Goal: Task Accomplishment & Management: Use online tool/utility

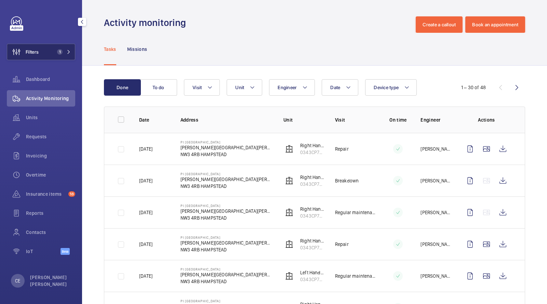
click at [57, 44] on button "Filters 1" at bounding box center [41, 52] width 68 height 16
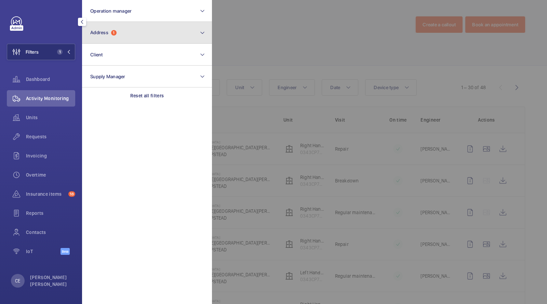
click at [99, 36] on button "Address 1" at bounding box center [147, 33] width 130 height 22
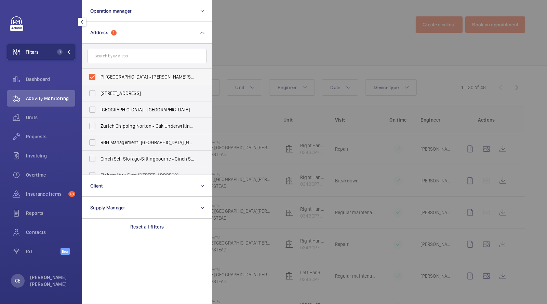
click at [111, 79] on span "PI [GEOGRAPHIC_DATA] - [PERSON_NAME][STREET_ADDRESS][PERSON_NAME]" at bounding box center [148, 77] width 94 height 7
click at [99, 79] on input "PI [GEOGRAPHIC_DATA] - [PERSON_NAME][STREET_ADDRESS][PERSON_NAME]" at bounding box center [93, 77] width 14 height 14
checkbox input "false"
click at [111, 58] on input "text" at bounding box center [147, 56] width 119 height 14
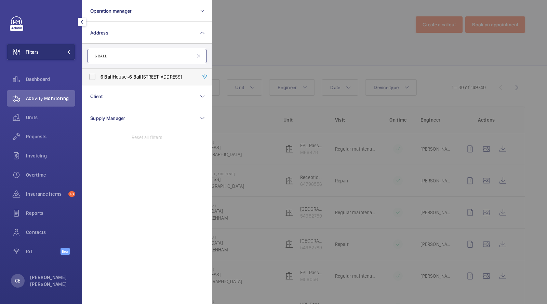
type input "6 BALL"
click at [132, 76] on span "6" at bounding box center [130, 76] width 3 height 5
click at [99, 76] on input "[STREET_ADDRESS]" at bounding box center [93, 77] width 14 height 14
checkbox input "true"
click at [31, 122] on div "Units" at bounding box center [41, 117] width 68 height 16
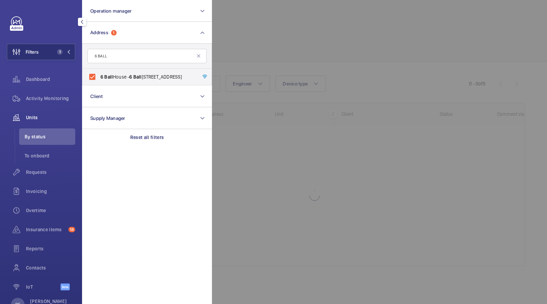
click at [321, 40] on div at bounding box center [485, 152] width 547 height 304
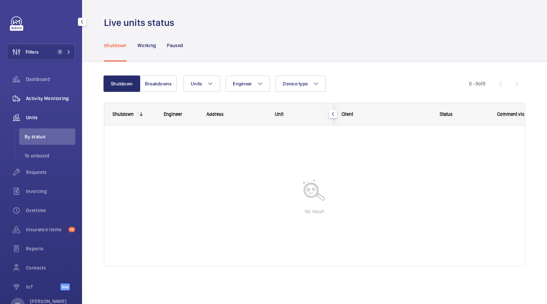
click at [53, 95] on span "Activity Monitoring" at bounding box center [50, 98] width 49 height 7
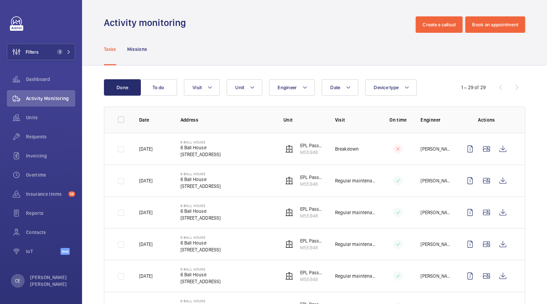
click at [336, 28] on div "Activity monitoring Create a callout Book an appointment" at bounding box center [314, 24] width 421 height 16
drag, startPoint x: 241, startPoint y: 156, endPoint x: 177, endPoint y: 143, distance: 65.3
click at [177, 143] on td "[STREET_ADDRESS]" at bounding box center [221, 149] width 103 height 32
click at [505, 150] on wm-front-icon-button at bounding box center [503, 149] width 16 height 16
drag, startPoint x: 226, startPoint y: 158, endPoint x: 173, endPoint y: 141, distance: 55.7
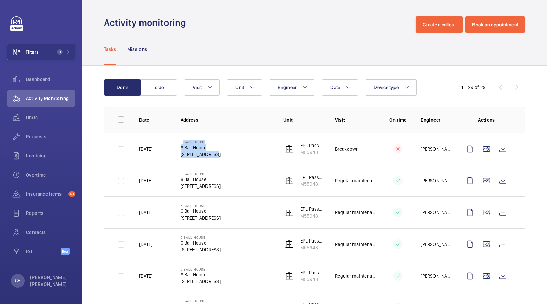
click at [173, 141] on td "[STREET_ADDRESS]" at bounding box center [221, 149] width 103 height 32
copy div "[STREET_ADDRESS]"
click at [56, 54] on span "1" at bounding box center [58, 51] width 8 height 5
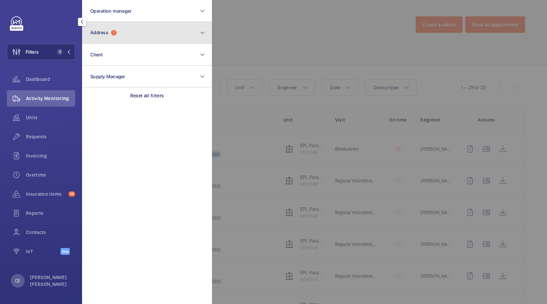
click at [115, 34] on span "1" at bounding box center [113, 32] width 5 height 5
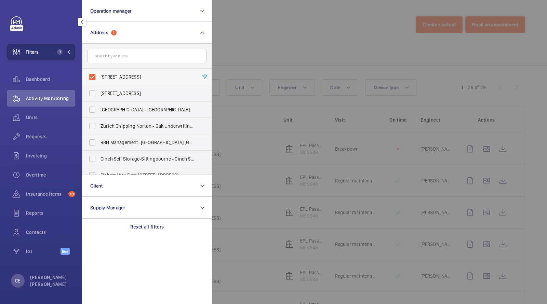
click at [120, 78] on span "[STREET_ADDRESS]" at bounding box center [148, 77] width 94 height 7
click at [99, 78] on input "[STREET_ADDRESS]" at bounding box center [93, 77] width 14 height 14
checkbox input "false"
click at [238, 51] on div at bounding box center [485, 152] width 547 height 304
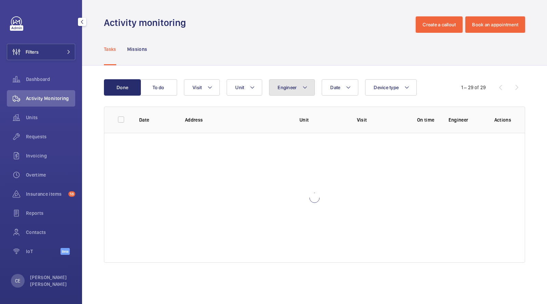
click at [307, 86] on button "Engineer" at bounding box center [292, 87] width 46 height 16
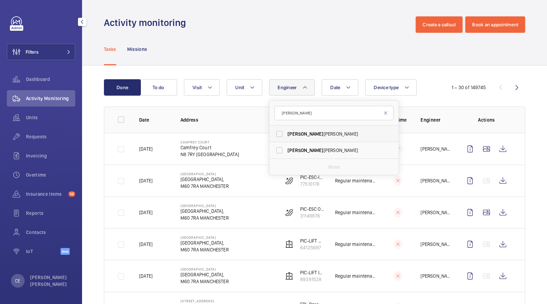
type input "[PERSON_NAME]"
click at [304, 134] on span "[PERSON_NAME]" at bounding box center [306, 133] width 36 height 5
click at [286, 134] on input "[PERSON_NAME]" at bounding box center [280, 134] width 14 height 14
checkbox input "true"
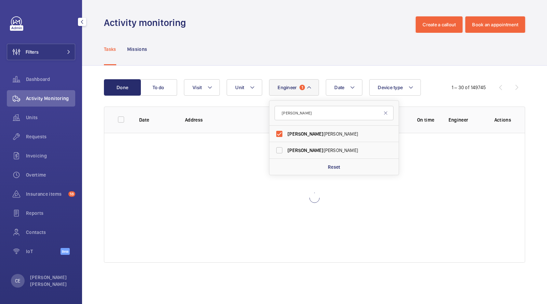
click at [288, 26] on div "Activity monitoring Create a callout Book an appointment" at bounding box center [314, 24] width 421 height 16
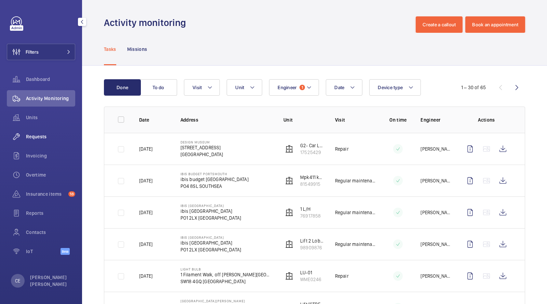
click at [34, 134] on span "Requests" at bounding box center [50, 136] width 49 height 7
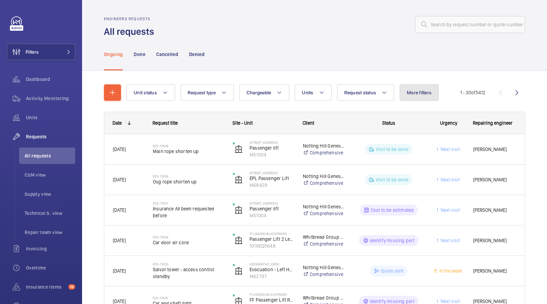
click at [409, 94] on span "More filters" at bounding box center [419, 92] width 25 height 5
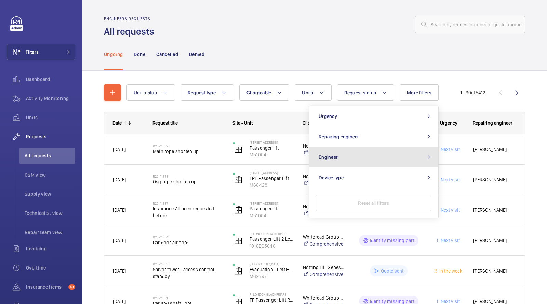
click at [349, 157] on button "Engineer" at bounding box center [373, 157] width 129 height 21
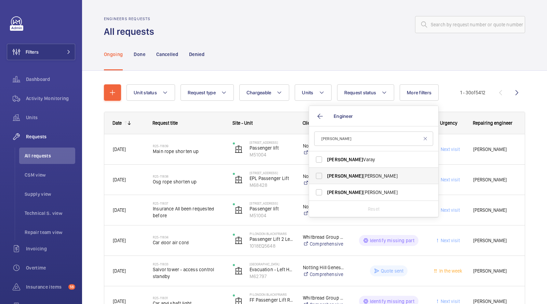
type input "[PERSON_NAME]"
click at [338, 177] on span "[PERSON_NAME]" at bounding box center [345, 175] width 36 height 5
click at [326, 177] on input "[PERSON_NAME]" at bounding box center [319, 176] width 14 height 14
checkbox input "true"
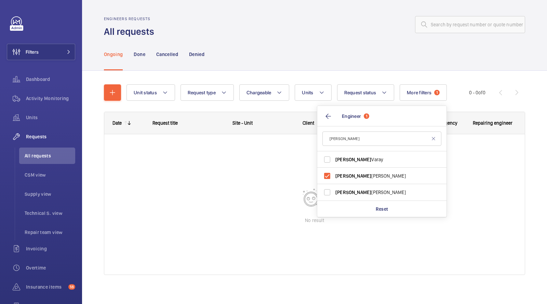
click at [288, 44] on div "Ongoing Done Cancelled Denied" at bounding box center [314, 54] width 421 height 32
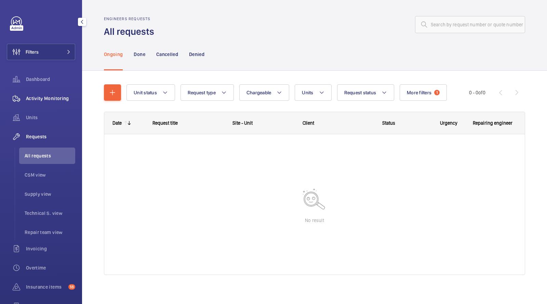
click at [55, 95] on span "Activity Monitoring" at bounding box center [50, 98] width 49 height 7
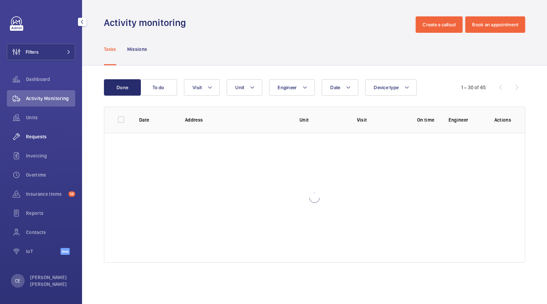
click at [42, 133] on span "Requests" at bounding box center [50, 136] width 49 height 7
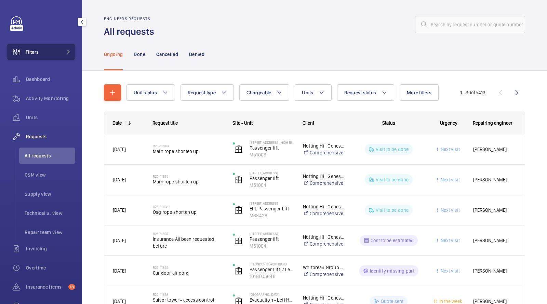
click at [49, 47] on button "Filters" at bounding box center [41, 52] width 68 height 16
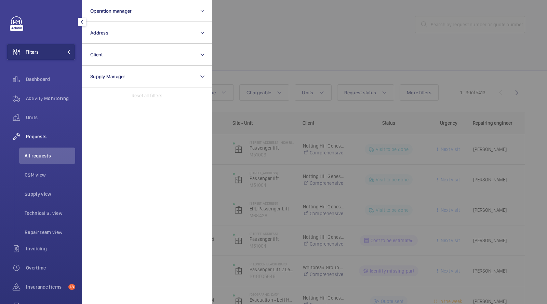
click at [297, 15] on div at bounding box center [485, 152] width 547 height 304
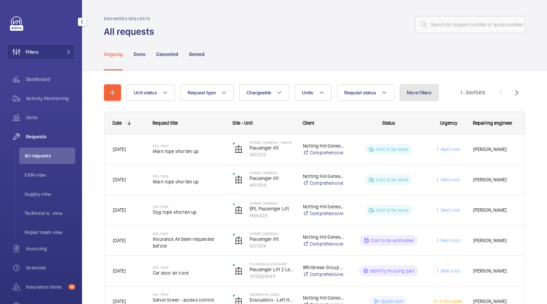
click at [410, 90] on span "More filters" at bounding box center [419, 92] width 25 height 5
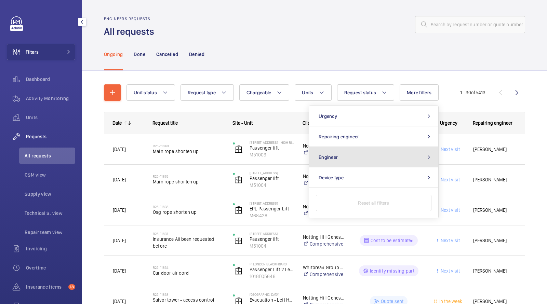
click at [370, 153] on button "Engineer" at bounding box center [373, 157] width 129 height 21
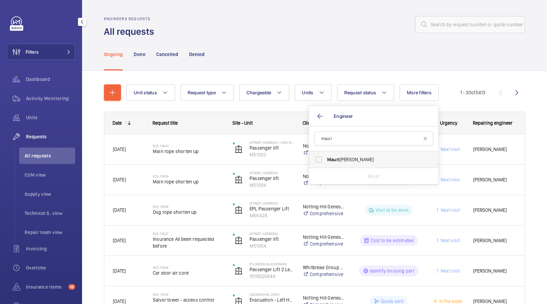
type input "mauri"
click at [349, 163] on label "[PERSON_NAME]" at bounding box center [368, 160] width 119 height 16
click at [326, 163] on input "[PERSON_NAME]" at bounding box center [319, 160] width 14 height 14
checkbox input "true"
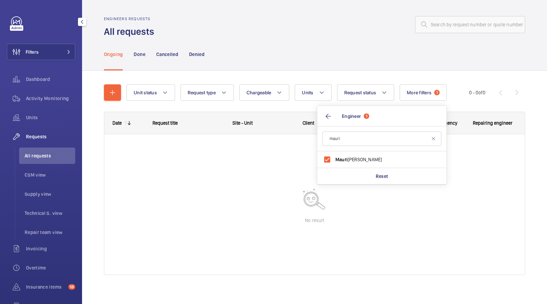
click at [341, 54] on div "Ongoing Done Cancelled Denied" at bounding box center [314, 54] width 421 height 32
click at [30, 166] on ul "All requests CSM view Supply view Technical S. view Repair team view" at bounding box center [45, 194] width 61 height 93
click at [36, 140] on span "Requests" at bounding box center [50, 136] width 49 height 7
click at [36, 153] on span "All requests" at bounding box center [50, 156] width 51 height 7
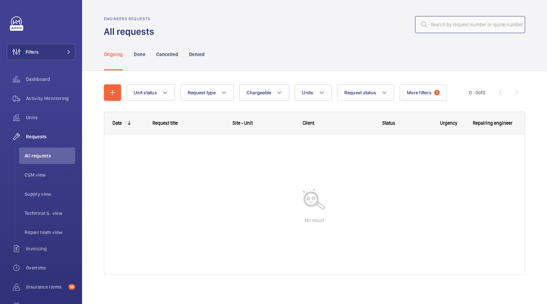
click at [453, 30] on input "text" at bounding box center [470, 24] width 110 height 17
click at [431, 96] on button "More filters 1" at bounding box center [423, 92] width 47 height 16
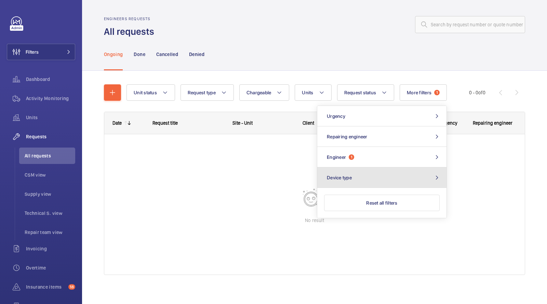
click at [371, 172] on button "Device type" at bounding box center [381, 178] width 129 height 21
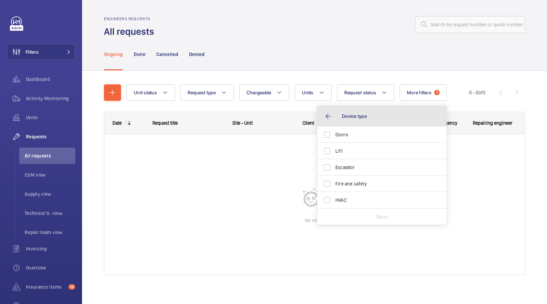
click at [371, 120] on button "Device type" at bounding box center [381, 116] width 129 height 21
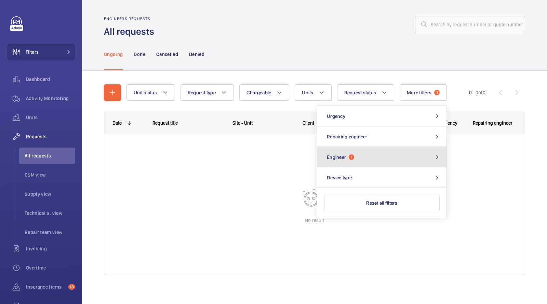
click at [363, 156] on button "Engineer 1" at bounding box center [381, 157] width 129 height 21
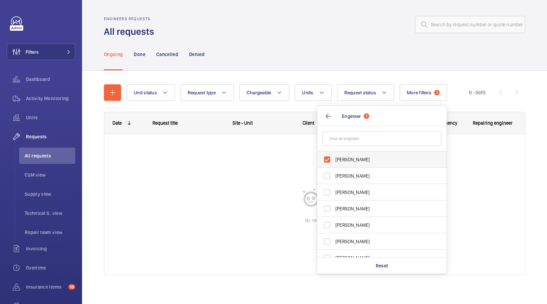
click at [351, 164] on label "[PERSON_NAME]" at bounding box center [376, 160] width 119 height 16
click at [334, 164] on input "[PERSON_NAME]" at bounding box center [328, 160] width 14 height 14
checkbox input "false"
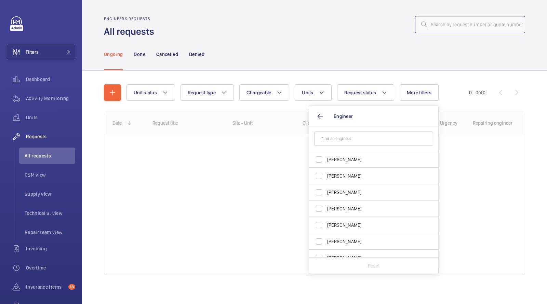
click at [466, 32] on input "text" at bounding box center [470, 24] width 110 height 17
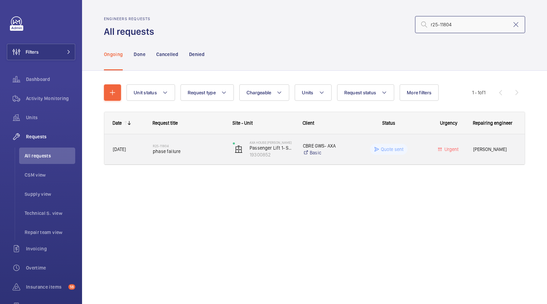
type input "r25-11804"
click at [165, 152] on span "phase failure" at bounding box center [188, 151] width 71 height 7
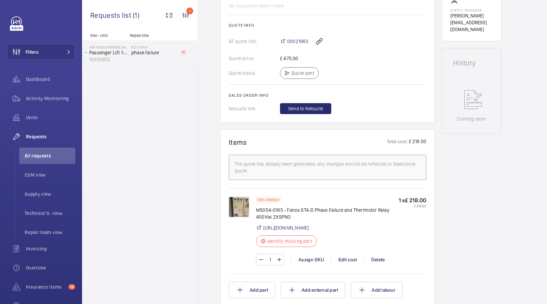
scroll to position [276, 0]
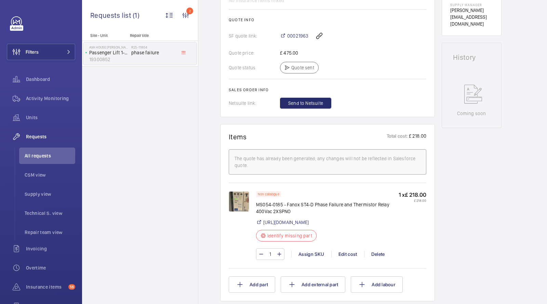
click at [244, 200] on img at bounding box center [239, 202] width 21 height 21
click at [241, 196] on img at bounding box center [239, 202] width 21 height 21
click at [312, 258] on div "Assign SKU" at bounding box center [311, 254] width 40 height 7
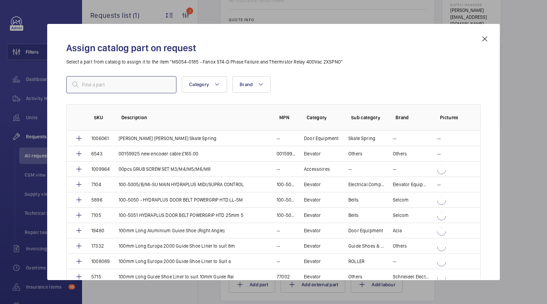
click at [152, 88] on input "text" at bounding box center [121, 84] width 110 height 17
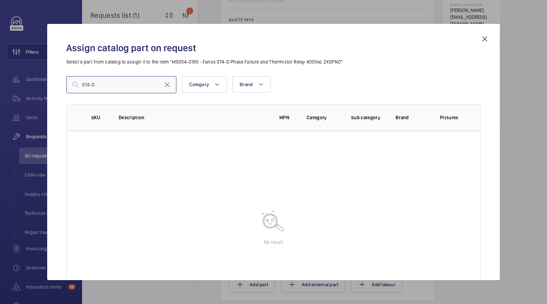
drag, startPoint x: 119, startPoint y: 86, endPoint x: 65, endPoint y: 84, distance: 54.7
click at [67, 85] on input "ST4-D" at bounding box center [121, 84] width 110 height 17
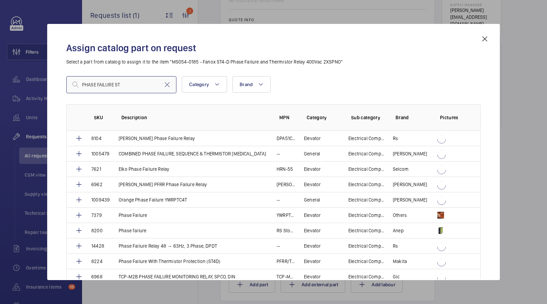
drag, startPoint x: 135, startPoint y: 82, endPoint x: 39, endPoint y: 71, distance: 97.5
click at [40, 78] on div "Assign catalog part on request Select a part from catalog to assign it to the i…" at bounding box center [273, 152] width 547 height 304
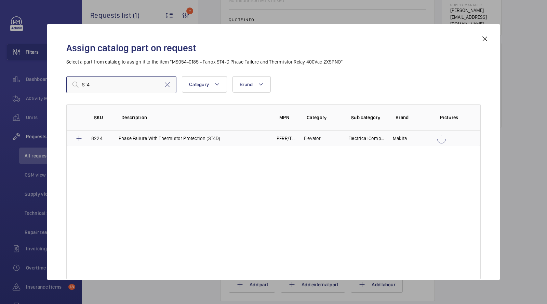
type input "ST4"
click at [215, 136] on p "Phase Failure With Thermistor Protection (ST4D)" at bounding box center [170, 138] width 102 height 7
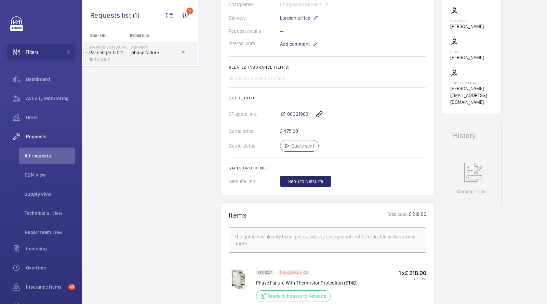
scroll to position [181, 0]
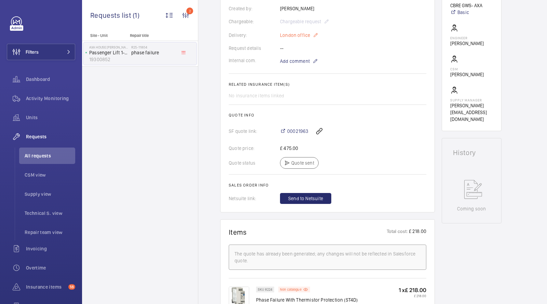
click at [307, 36] on p "London office" at bounding box center [299, 35] width 38 height 8
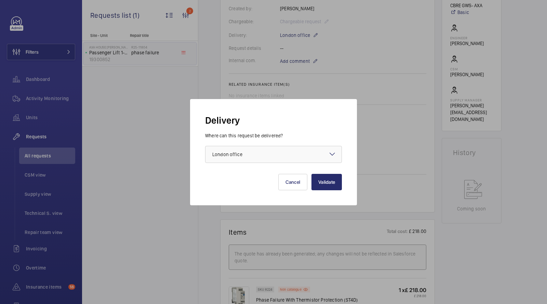
click at [251, 144] on div "Where can this request be delivered? Choose one option × London office ×" at bounding box center [273, 147] width 137 height 31
click at [239, 158] on div at bounding box center [274, 154] width 136 height 16
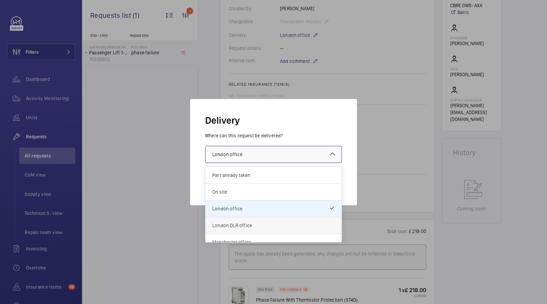
scroll to position [24, 0]
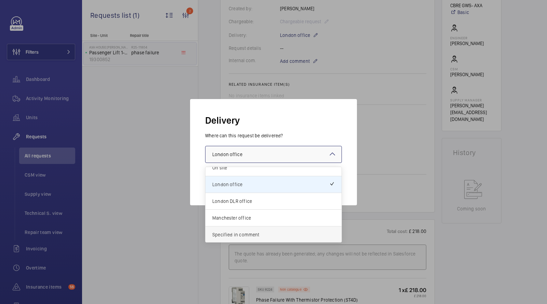
click at [233, 230] on div "Specified in comment" at bounding box center [274, 235] width 136 height 16
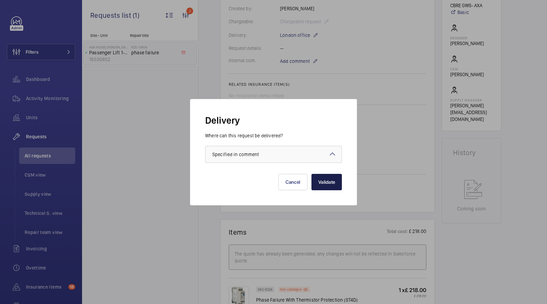
click at [335, 178] on button "Validate" at bounding box center [327, 182] width 30 height 16
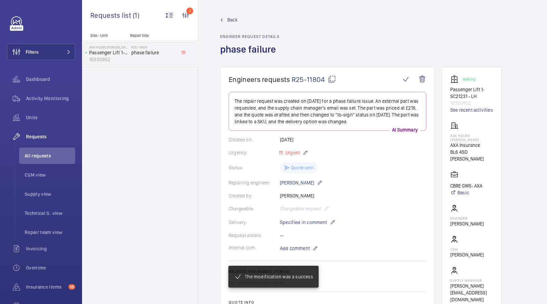
scroll to position [295, 0]
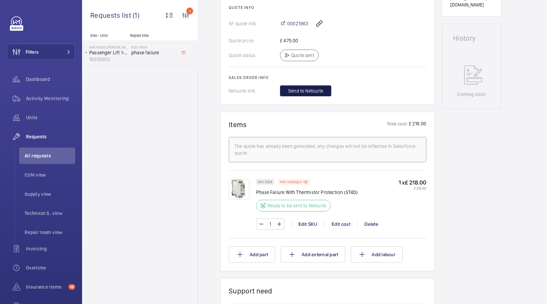
click at [298, 94] on span "Send to Netsuite" at bounding box center [305, 91] width 35 height 7
